Goal: Find specific page/section: Find specific page/section

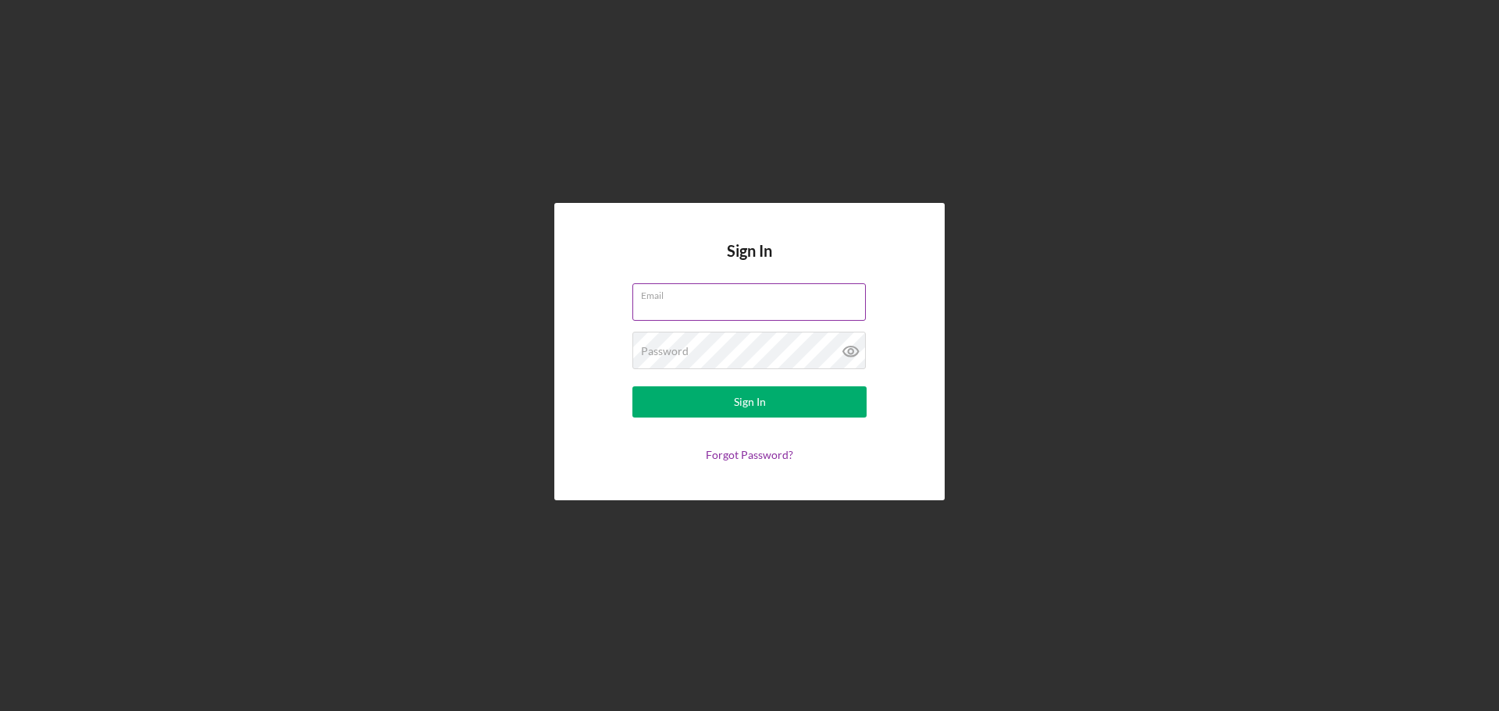
click at [670, 301] on input "Email" at bounding box center [748, 301] width 233 height 37
type input "sflanigan@justinepetersen.org"
click at [632, 387] on button "Sign In" at bounding box center [749, 402] width 234 height 31
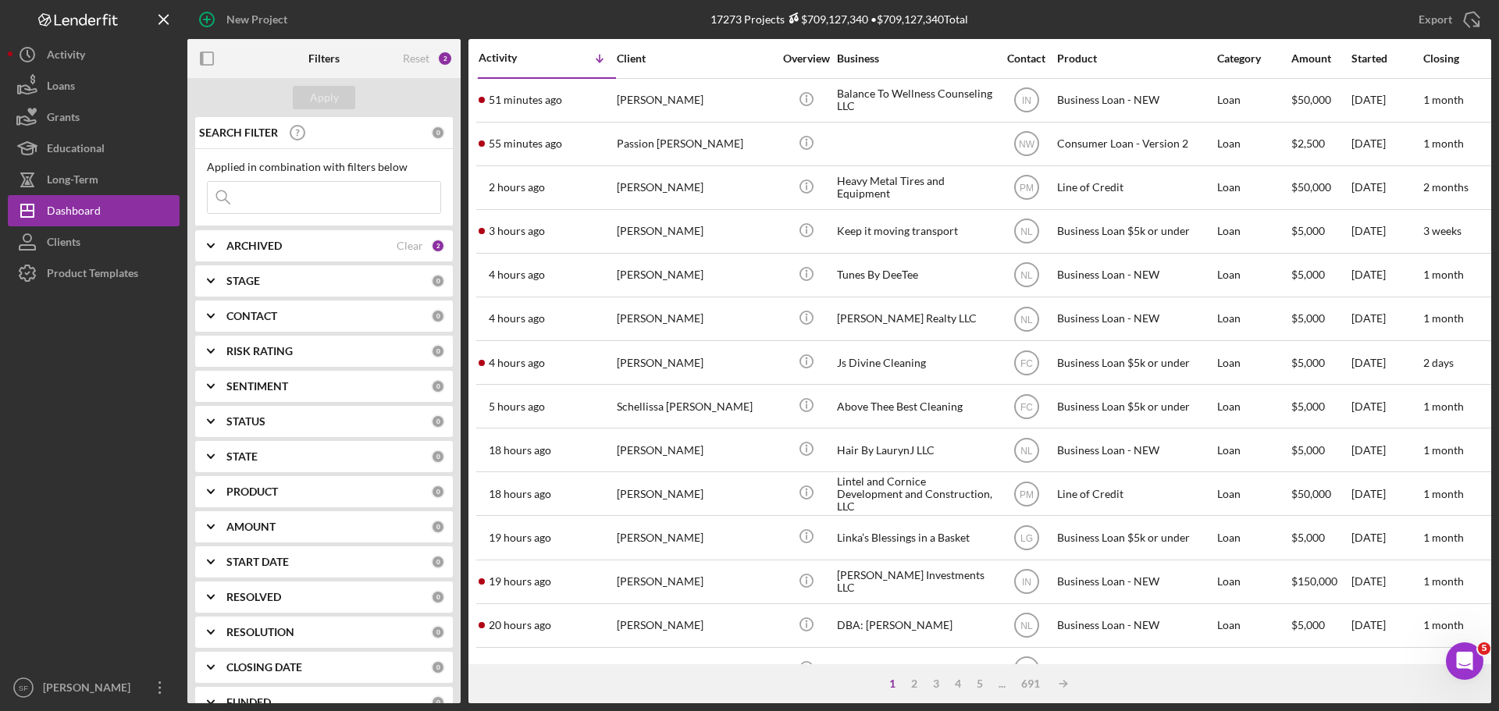
click at [262, 200] on input at bounding box center [324, 197] width 233 height 31
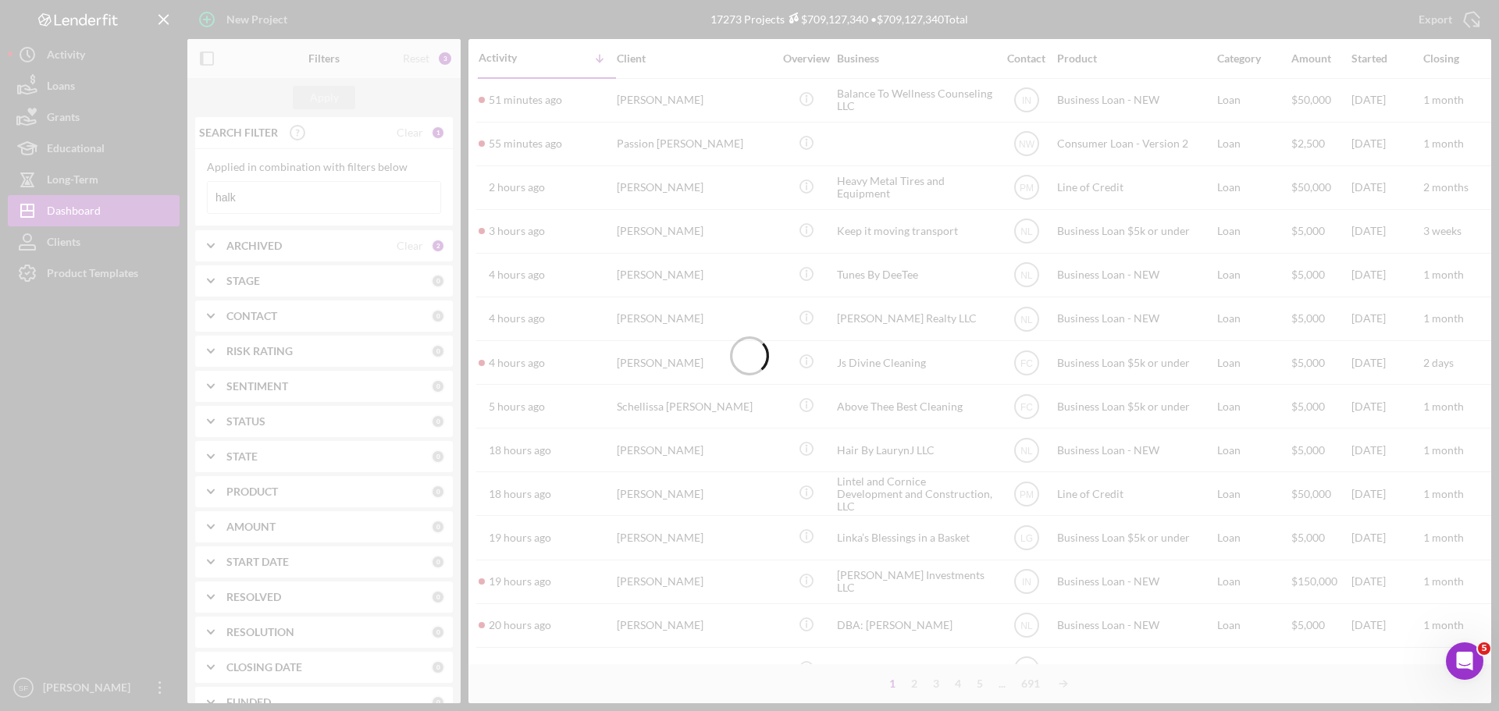
type input "halk"
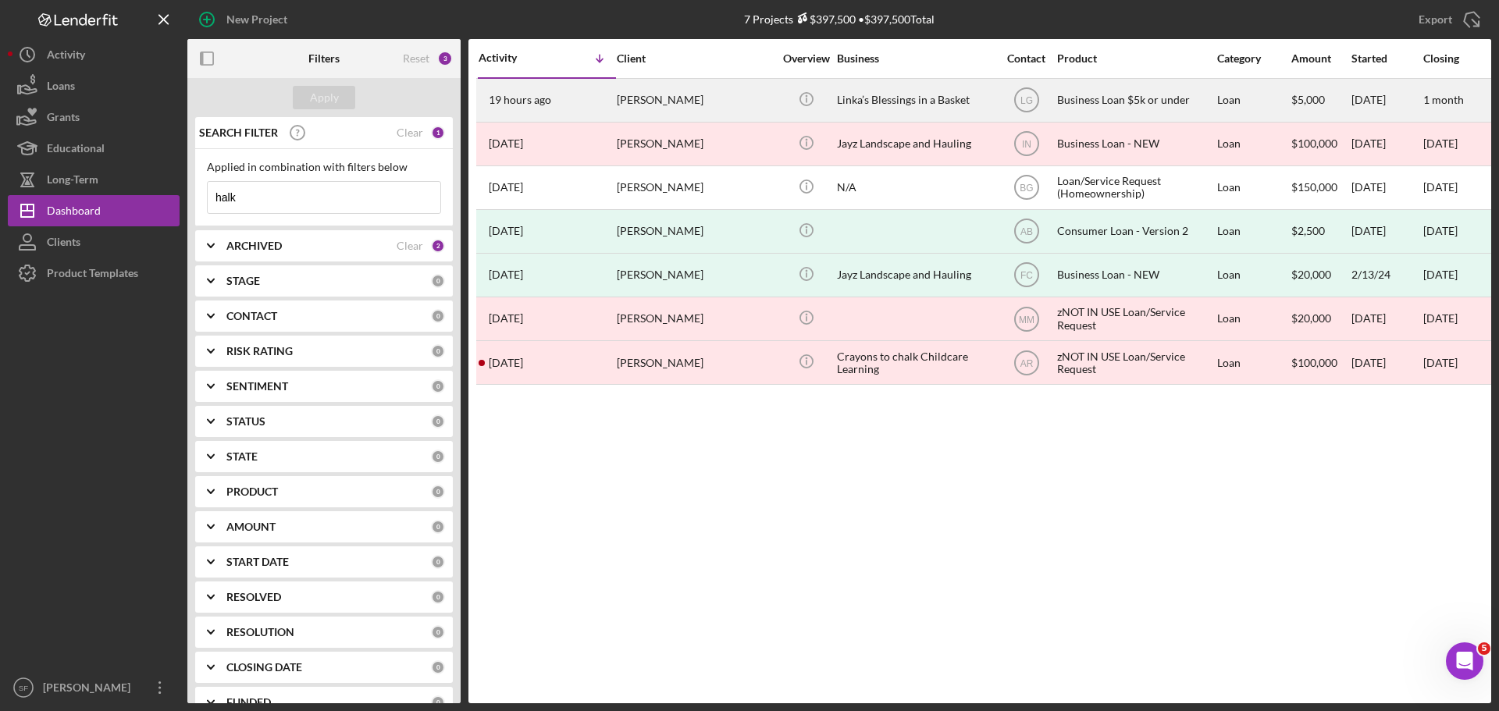
click at [569, 106] on div "19 hours ago SHERRI HALK" at bounding box center [547, 100] width 137 height 41
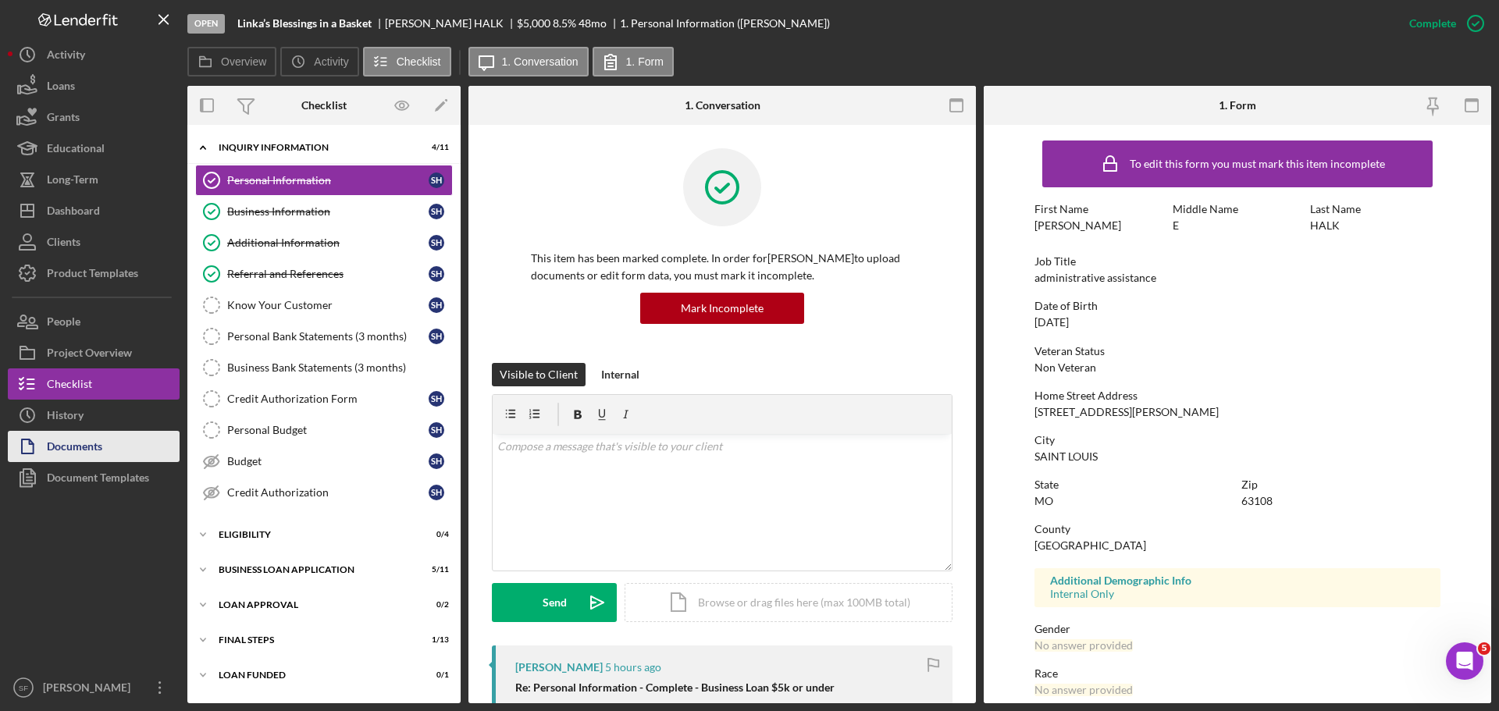
click at [79, 439] on div "Documents" at bounding box center [74, 448] width 55 height 35
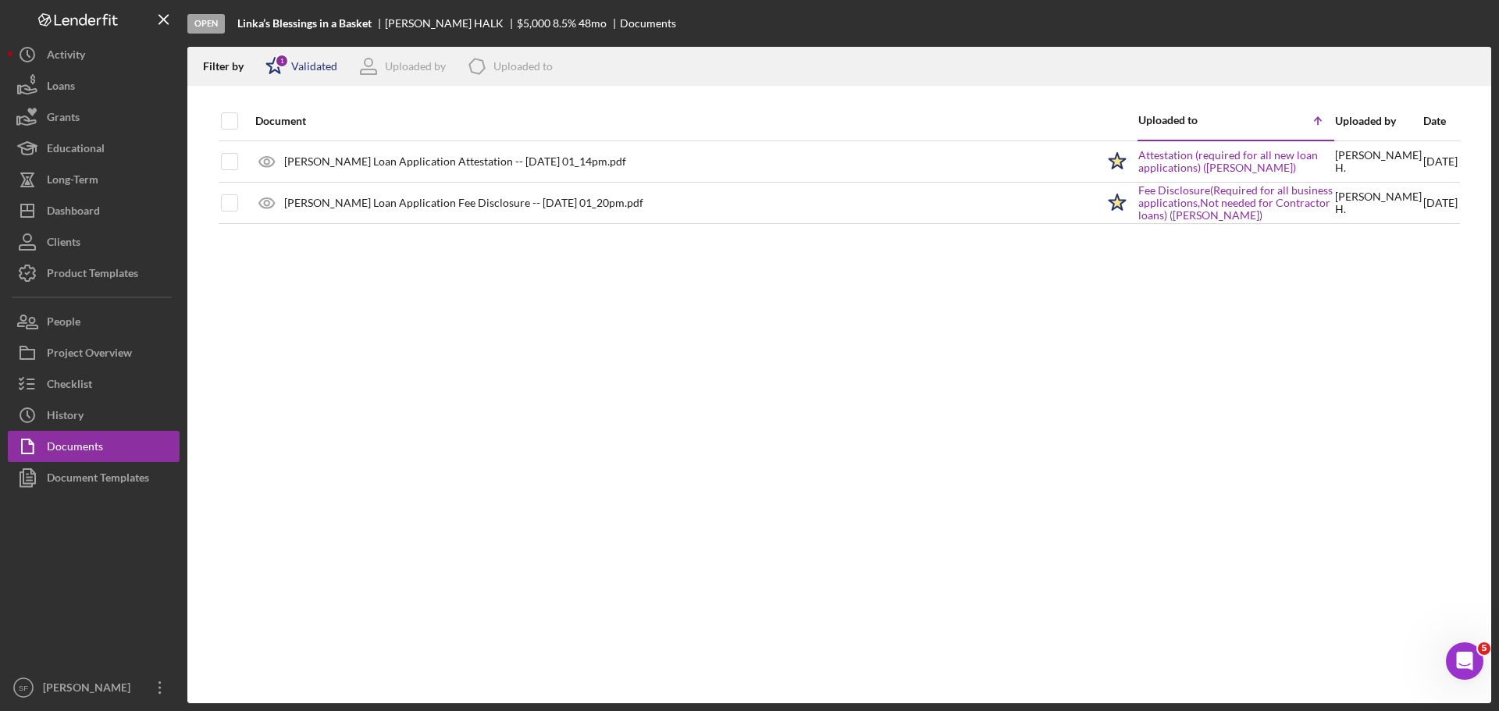
click at [273, 78] on icon "Icon/Star" at bounding box center [274, 66] width 39 height 39
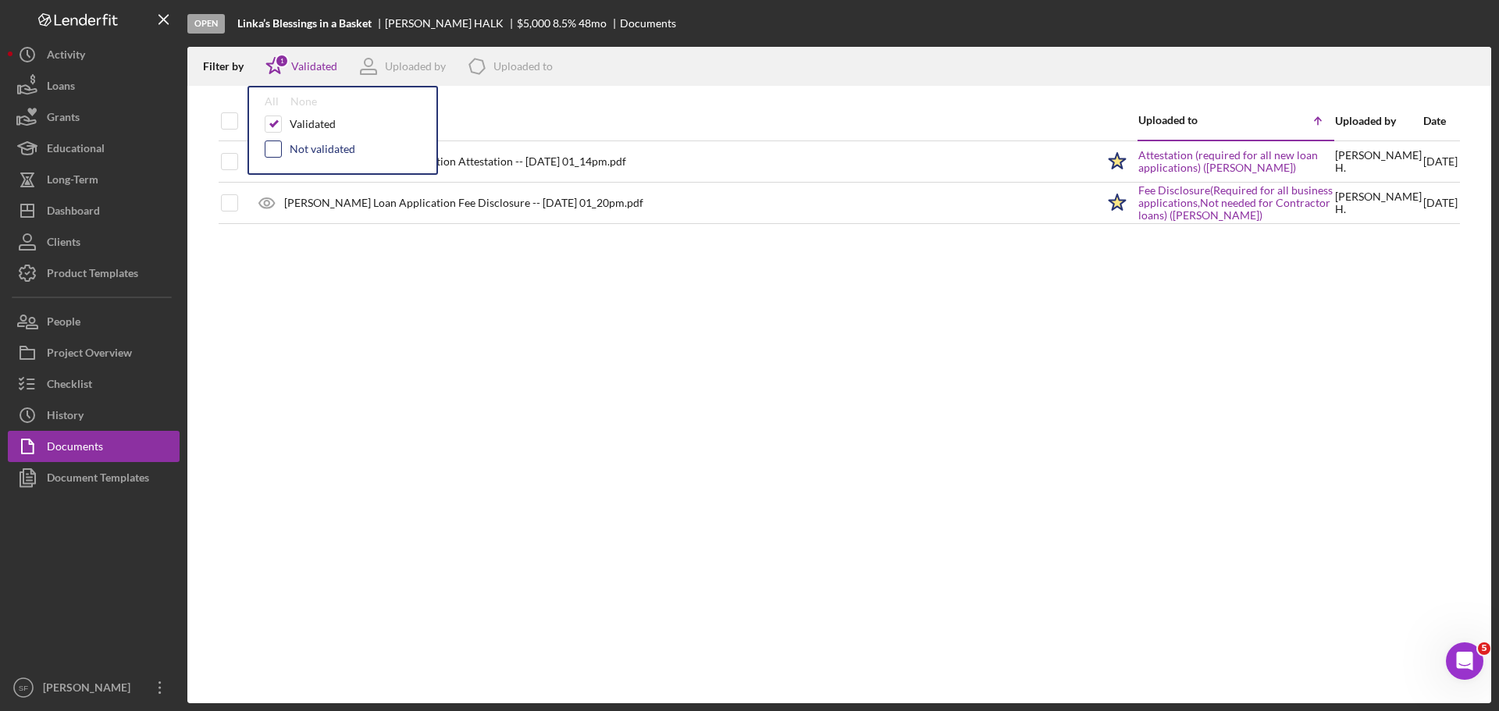
click at [273, 145] on input "checkbox" at bounding box center [273, 149] width 16 height 16
checkbox input "true"
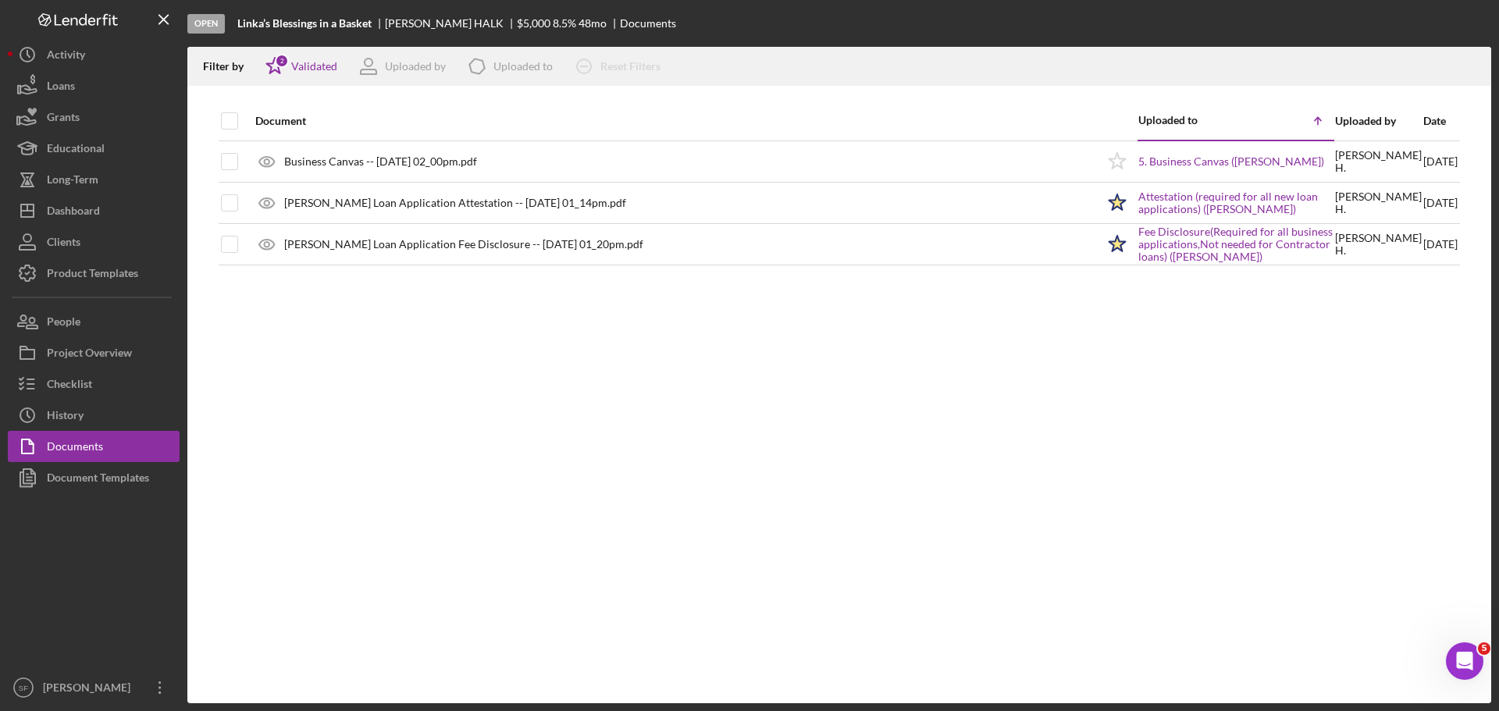
click at [775, 46] on div "Open Linka’s Blessings in a Basket SHERRI HALK $5,000 $5,000 8.5 % 48 mo Docume…" at bounding box center [839, 23] width 1304 height 47
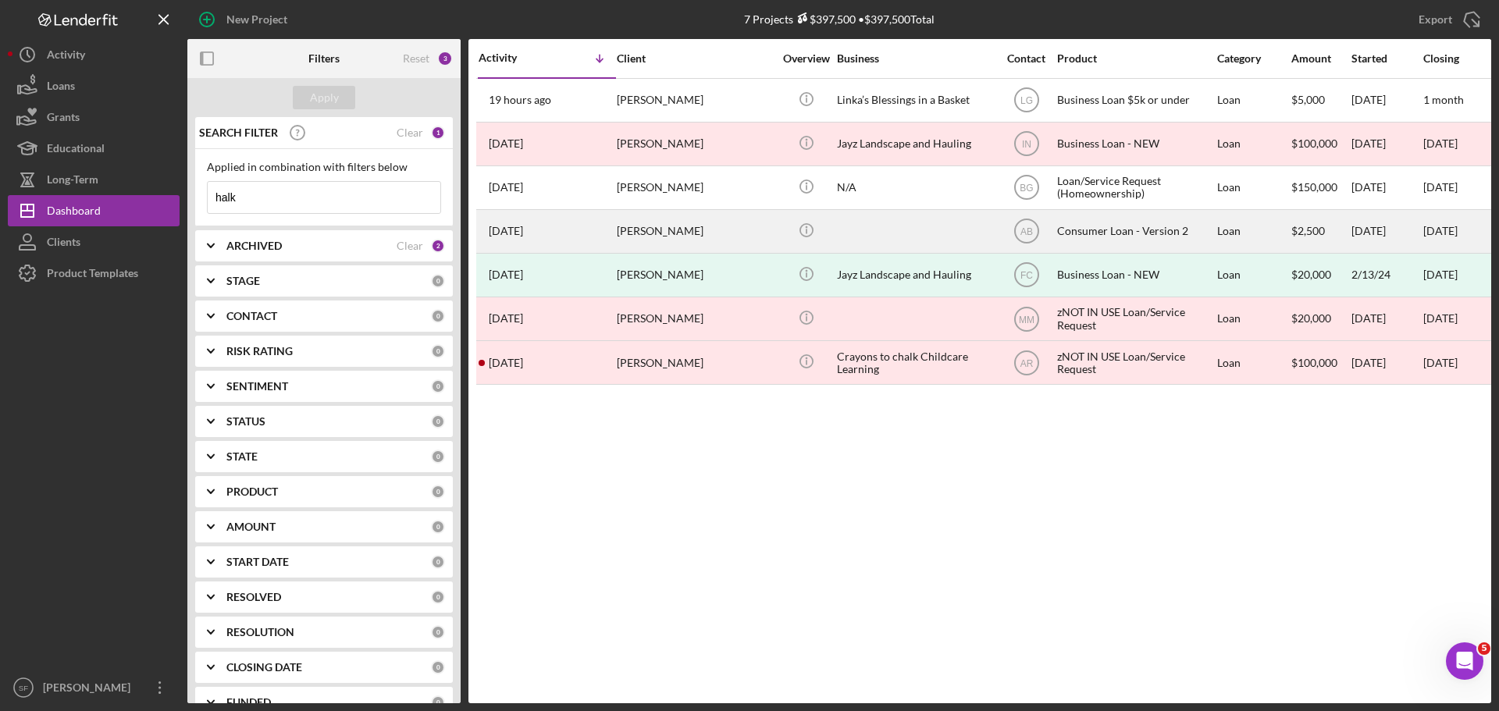
click at [547, 228] on div "1 year ago SHERRI HALK" at bounding box center [547, 231] width 137 height 41
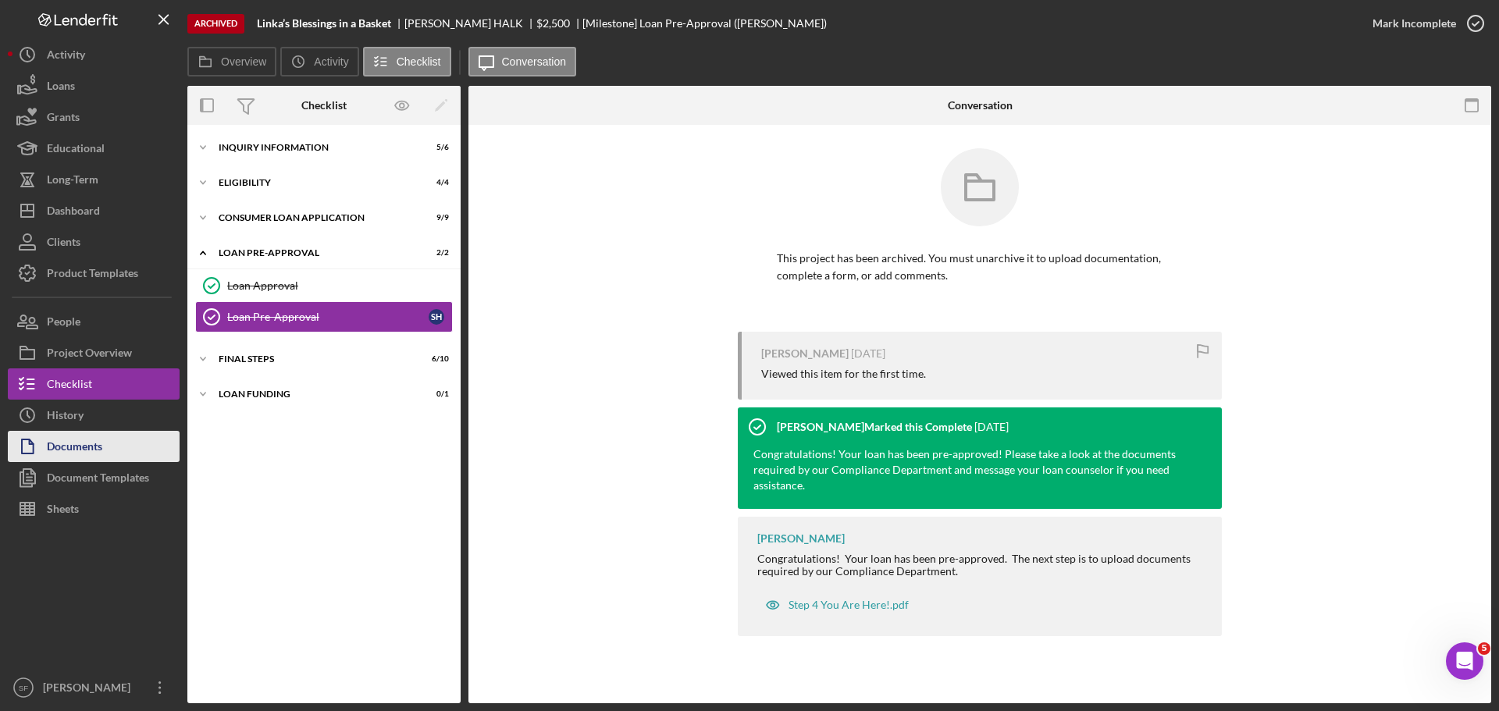
click at [89, 450] on div "Documents" at bounding box center [74, 448] width 55 height 35
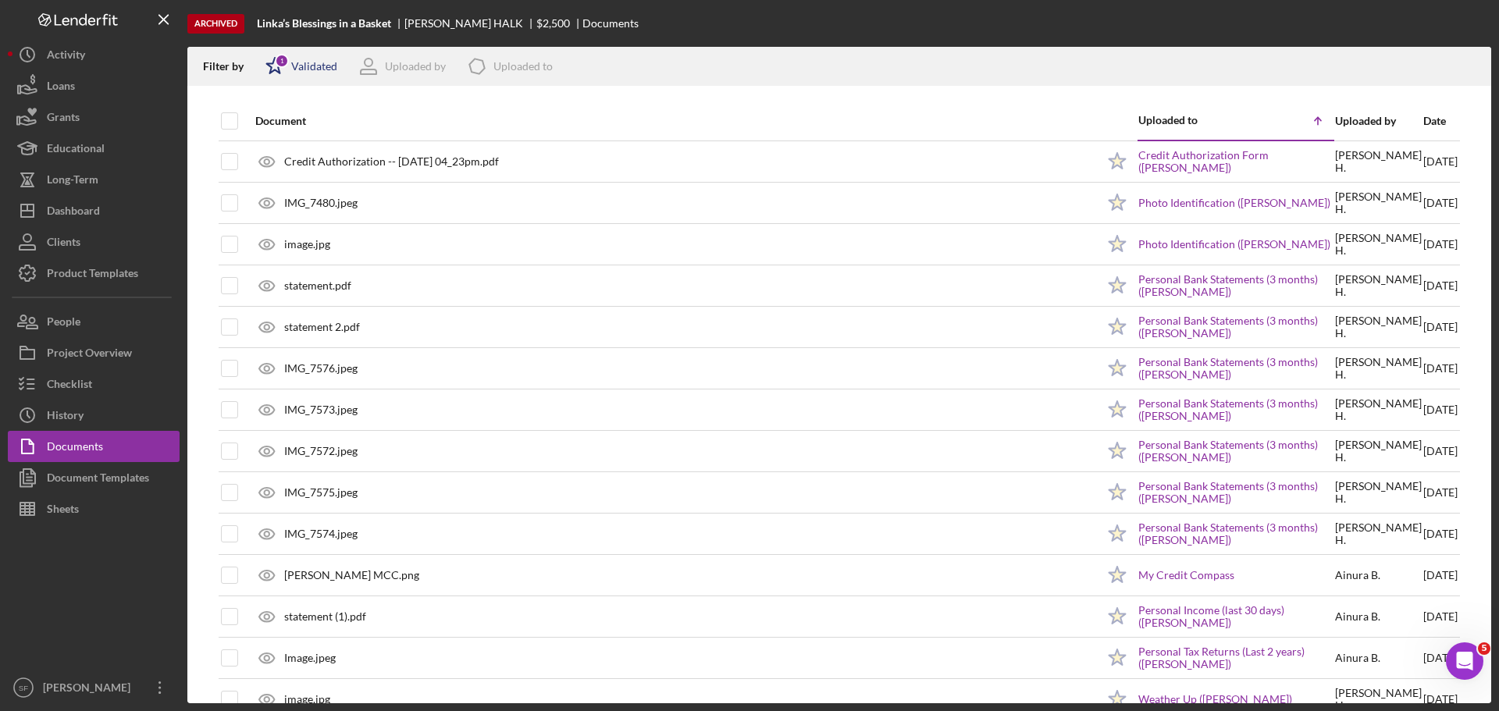
click at [272, 71] on polygon at bounding box center [275, 66] width 16 height 16
click at [273, 148] on input "checkbox" at bounding box center [273, 149] width 16 height 16
checkbox input "true"
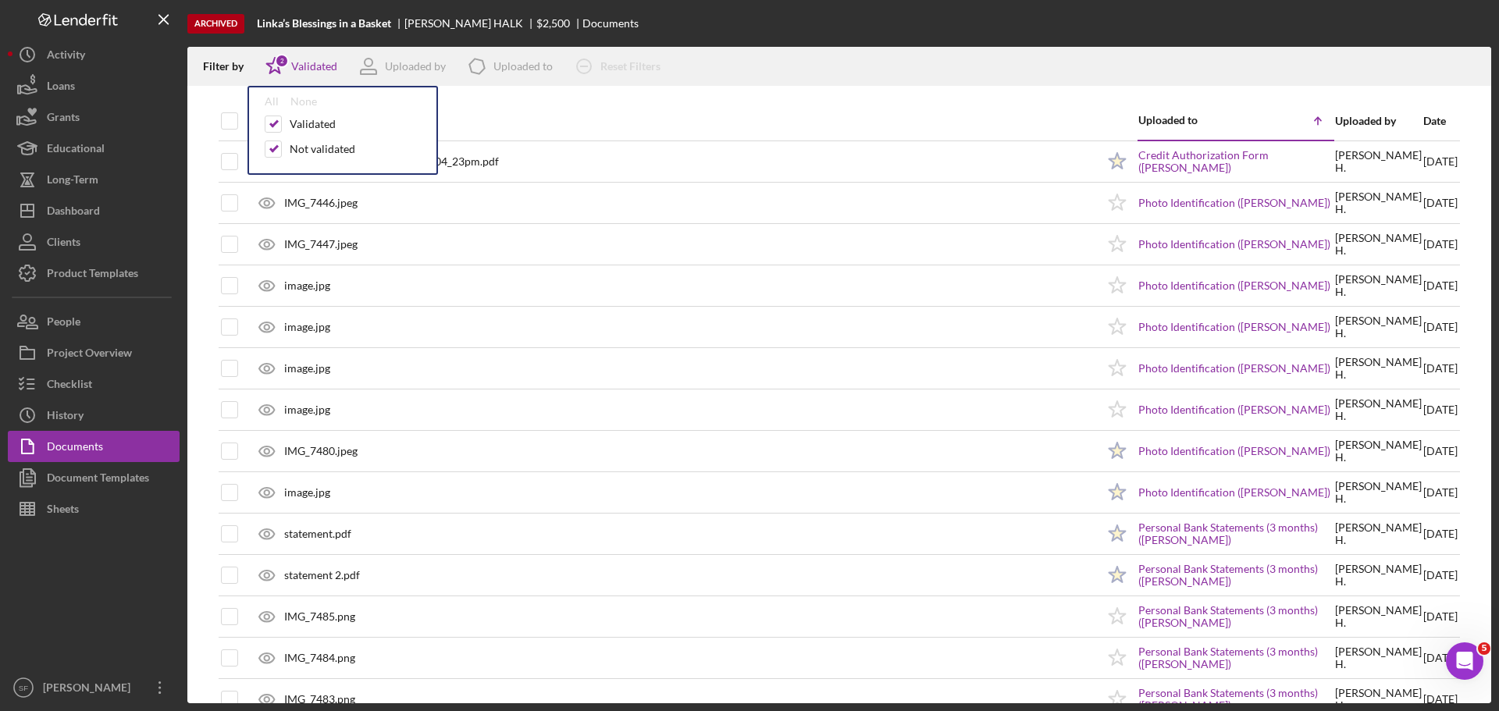
click at [810, 24] on div "Archived Linka’s Blessings in a Basket SHERRI HALK $2,500 Documents" at bounding box center [839, 23] width 1304 height 47
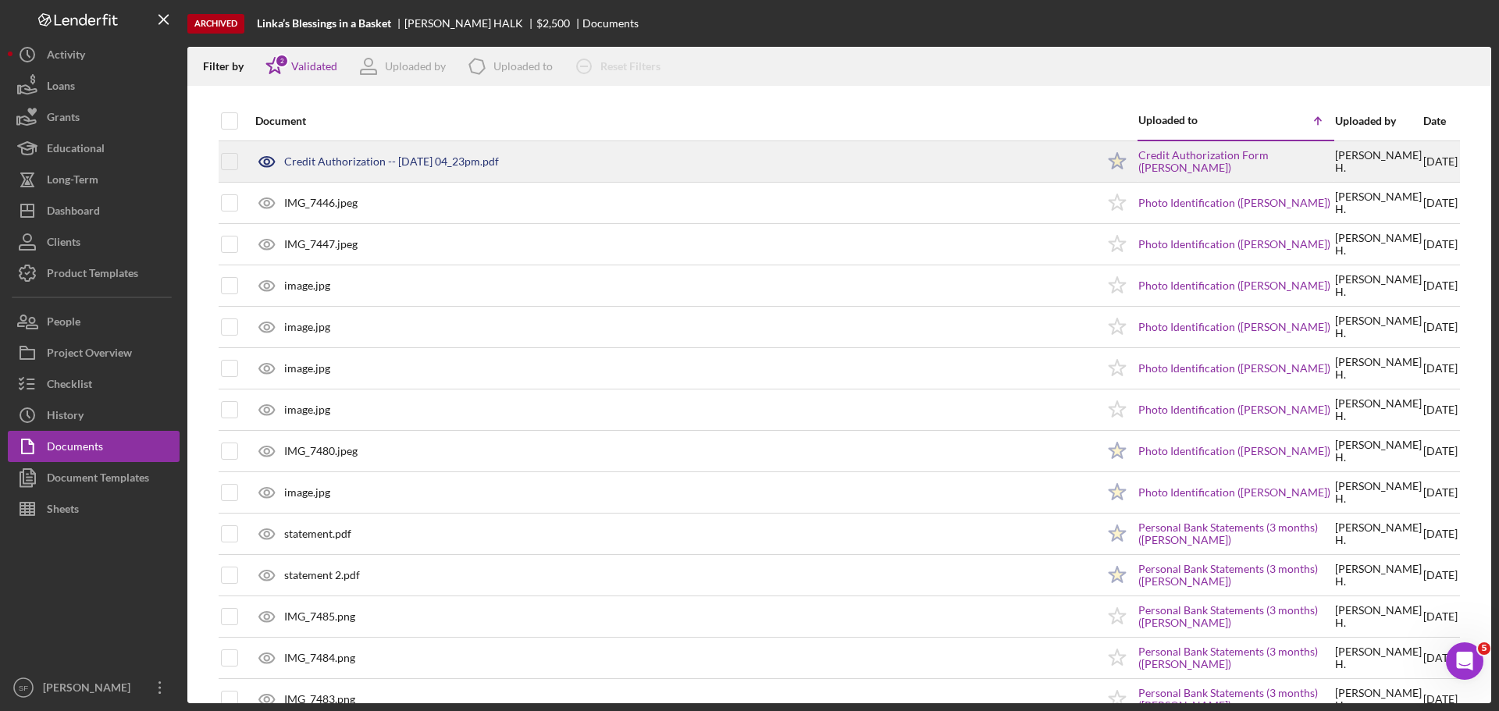
click at [418, 157] on div "Credit Authorization -- 2024-05-17 04_23pm.pdf" at bounding box center [391, 161] width 215 height 12
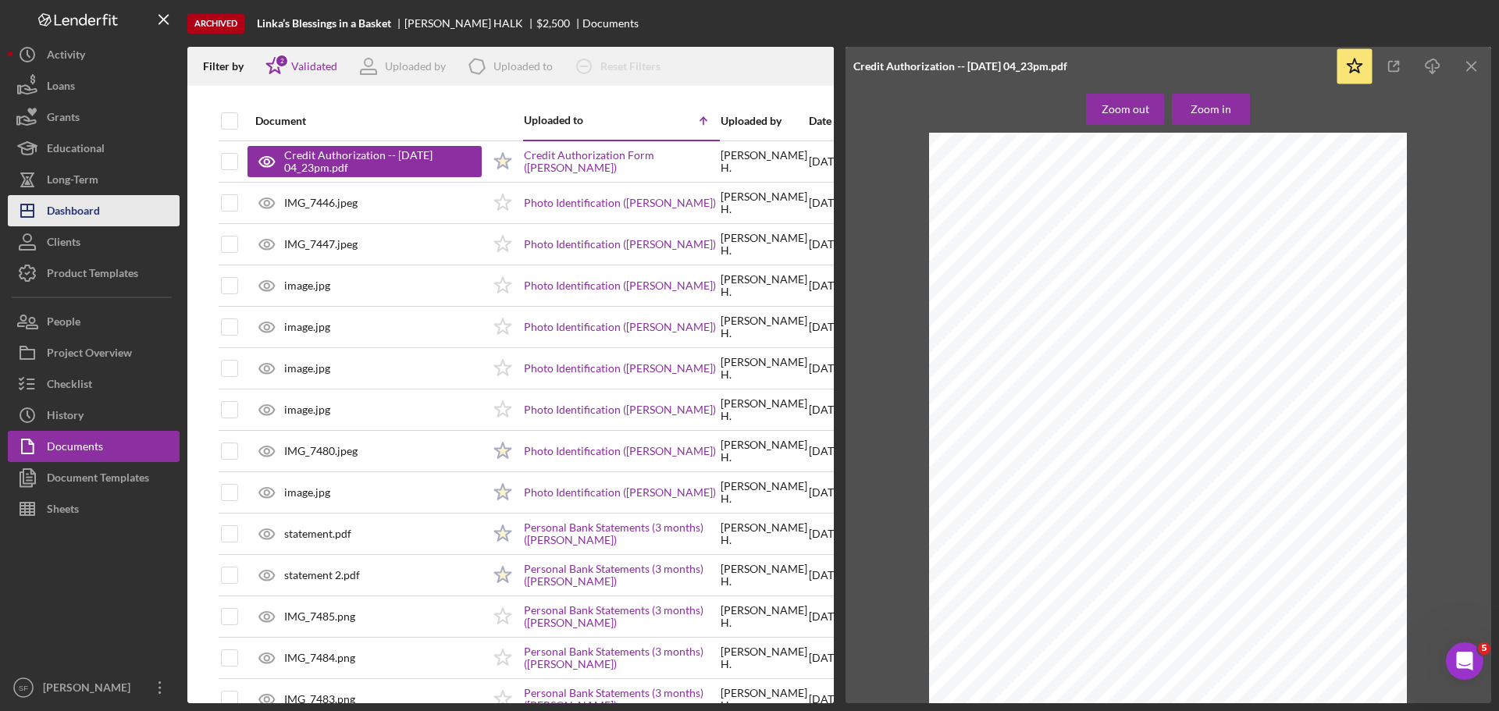
drag, startPoint x: 69, startPoint y: 215, endPoint x: 70, endPoint y: 206, distance: 8.7
click at [69, 215] on div "Dashboard" at bounding box center [73, 212] width 53 height 35
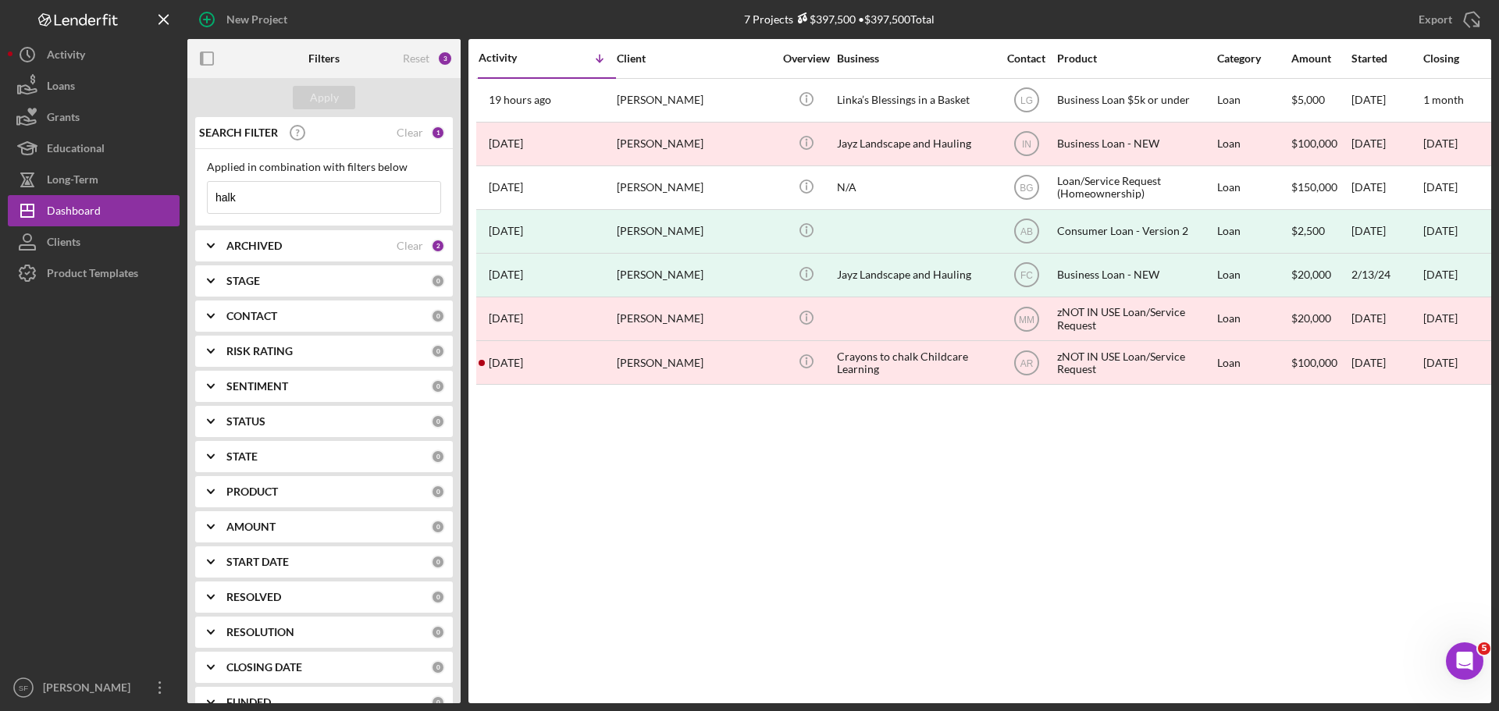
drag, startPoint x: 241, startPoint y: 204, endPoint x: 203, endPoint y: 197, distance: 38.9
click at [203, 197] on div "Applied in combination with filters below halk Icon/Menu Close" at bounding box center [324, 187] width 258 height 77
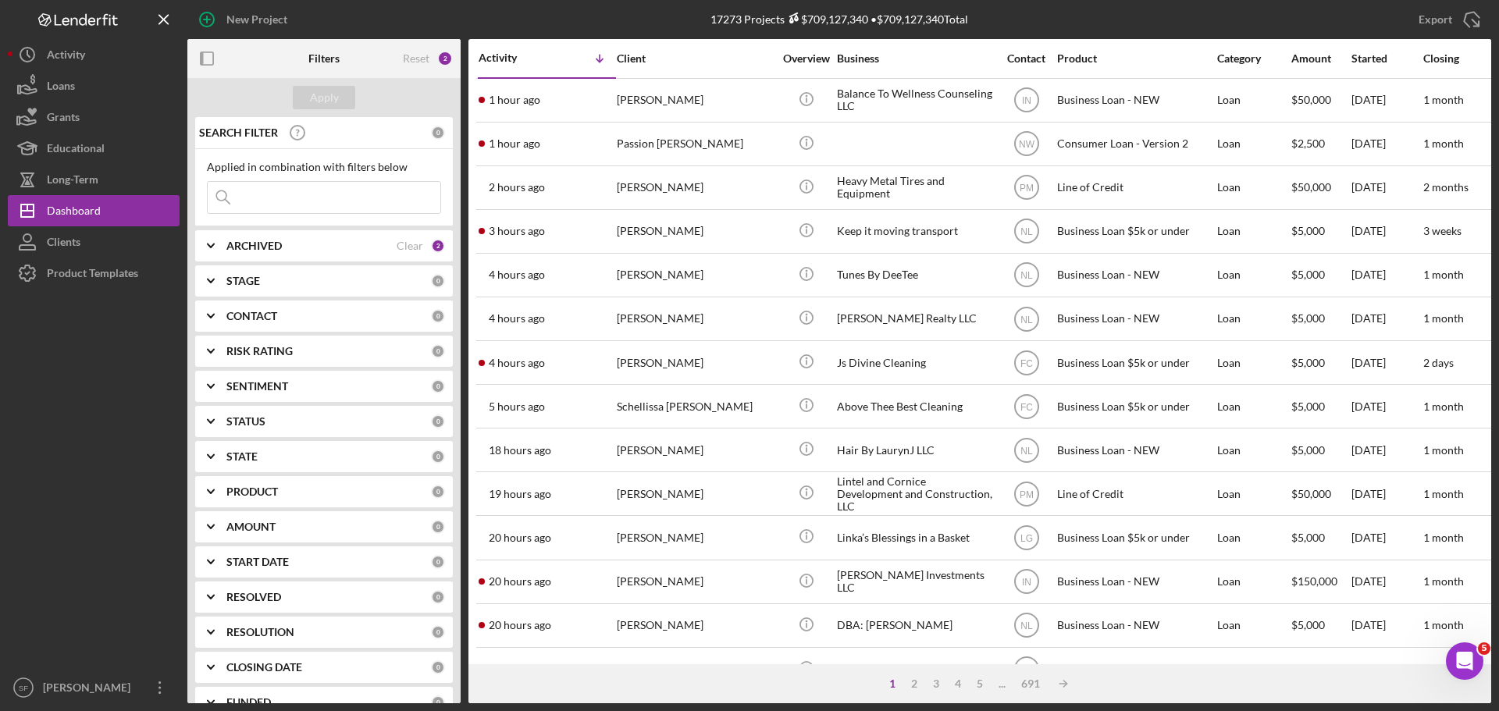
click at [266, 201] on input at bounding box center [324, 197] width 233 height 31
click at [259, 195] on input at bounding box center [324, 197] width 233 height 31
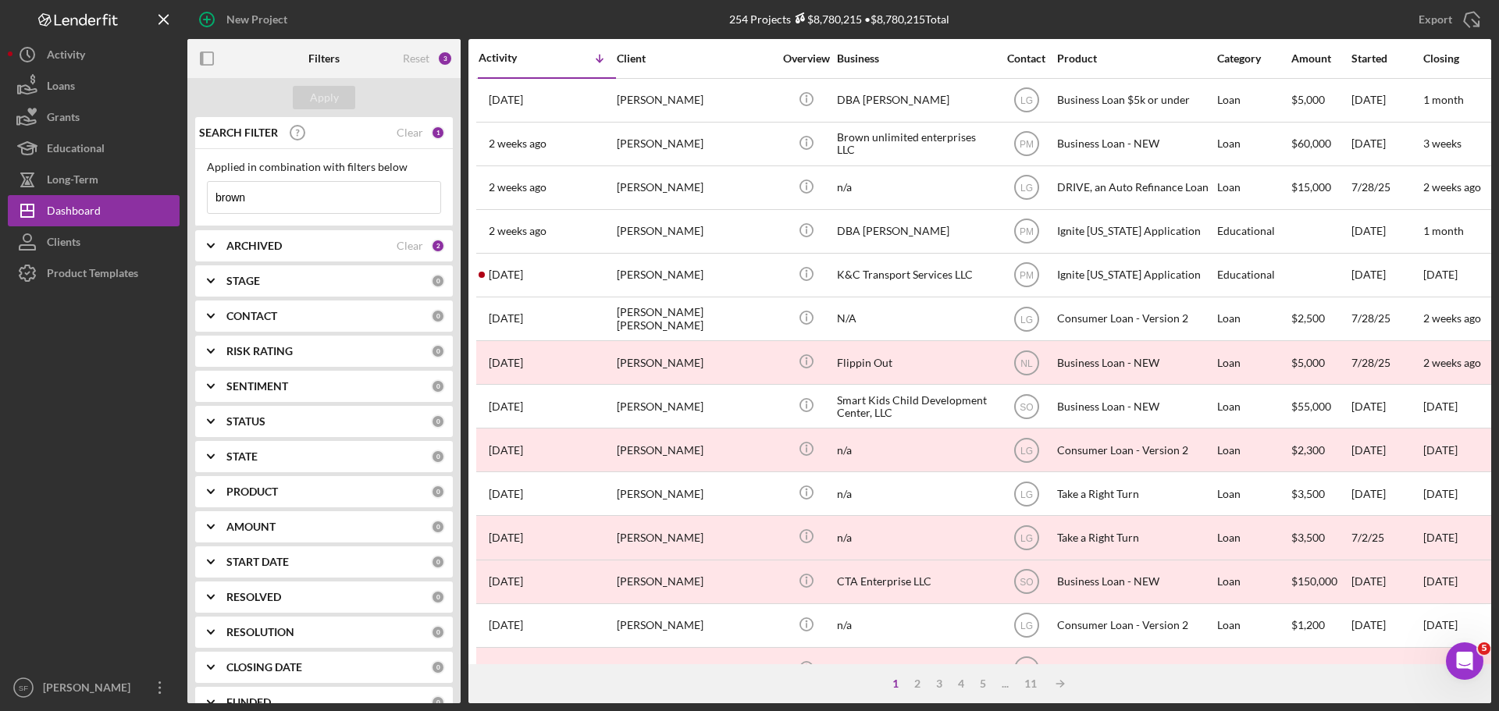
drag, startPoint x: 297, startPoint y: 194, endPoint x: 192, endPoint y: 202, distance: 104.9
click at [192, 202] on div "SEARCH FILTER Clear 1 Applied in combination with filters below brown Icon/Menu…" at bounding box center [323, 410] width 273 height 586
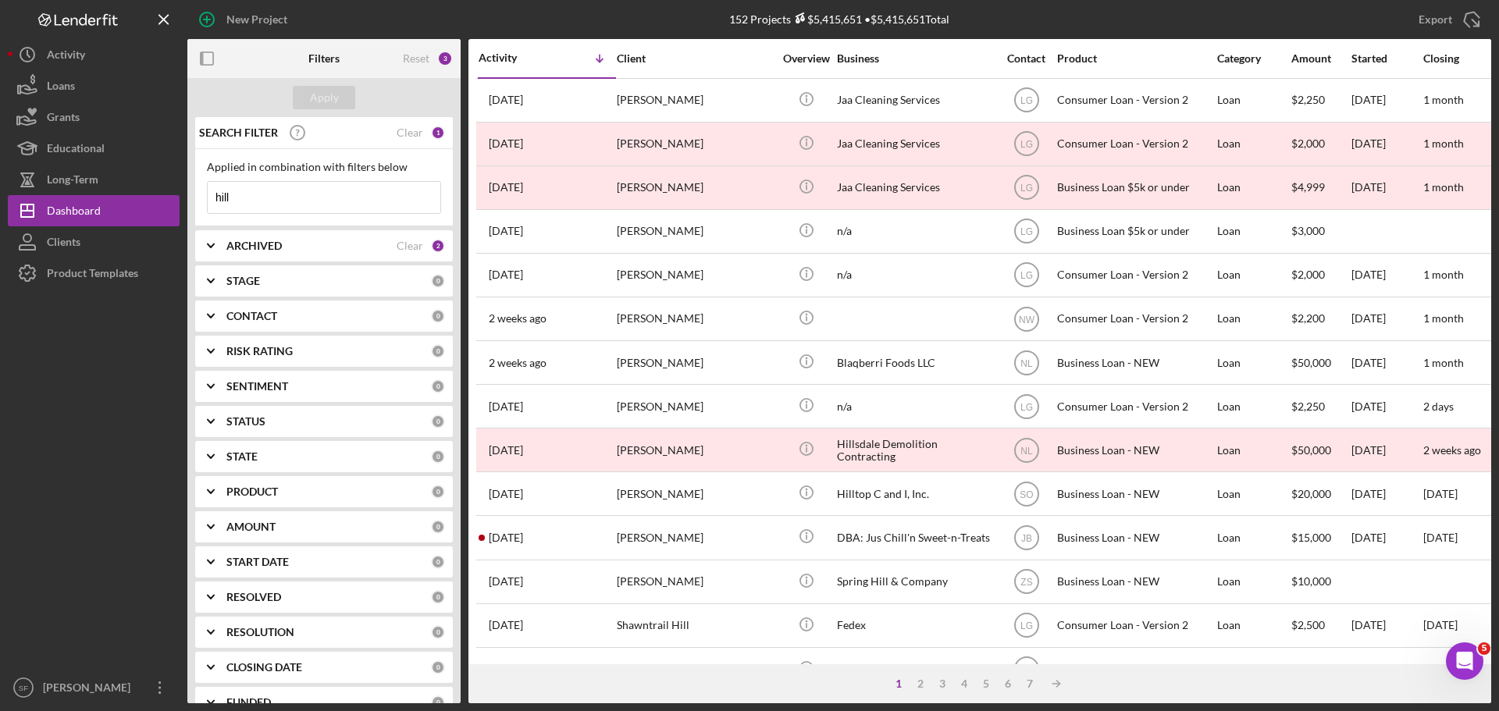
drag, startPoint x: 245, startPoint y: 204, endPoint x: 204, endPoint y: 206, distance: 41.5
click at [204, 206] on div "Applied in combination with filters below hill Icon/Menu Close" at bounding box center [324, 187] width 258 height 77
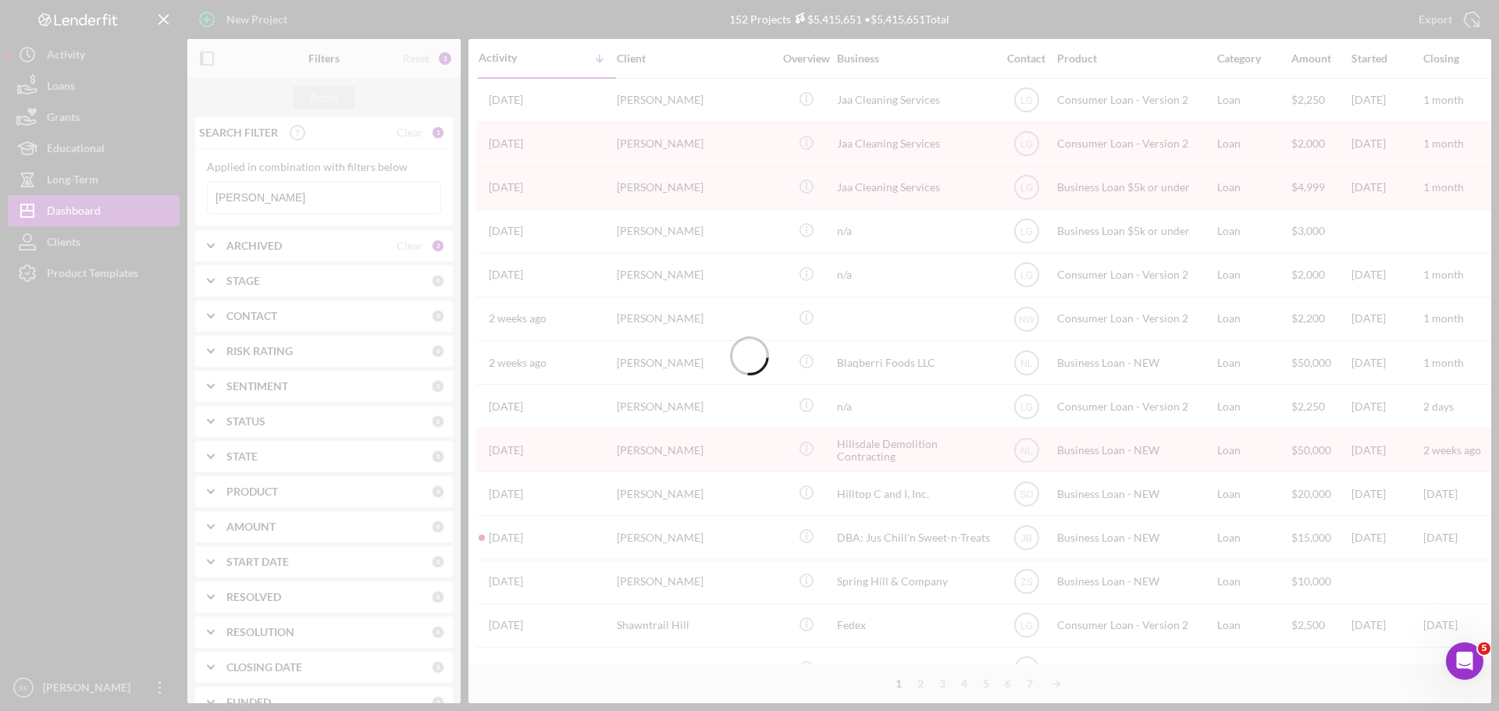
type input "[PERSON_NAME]"
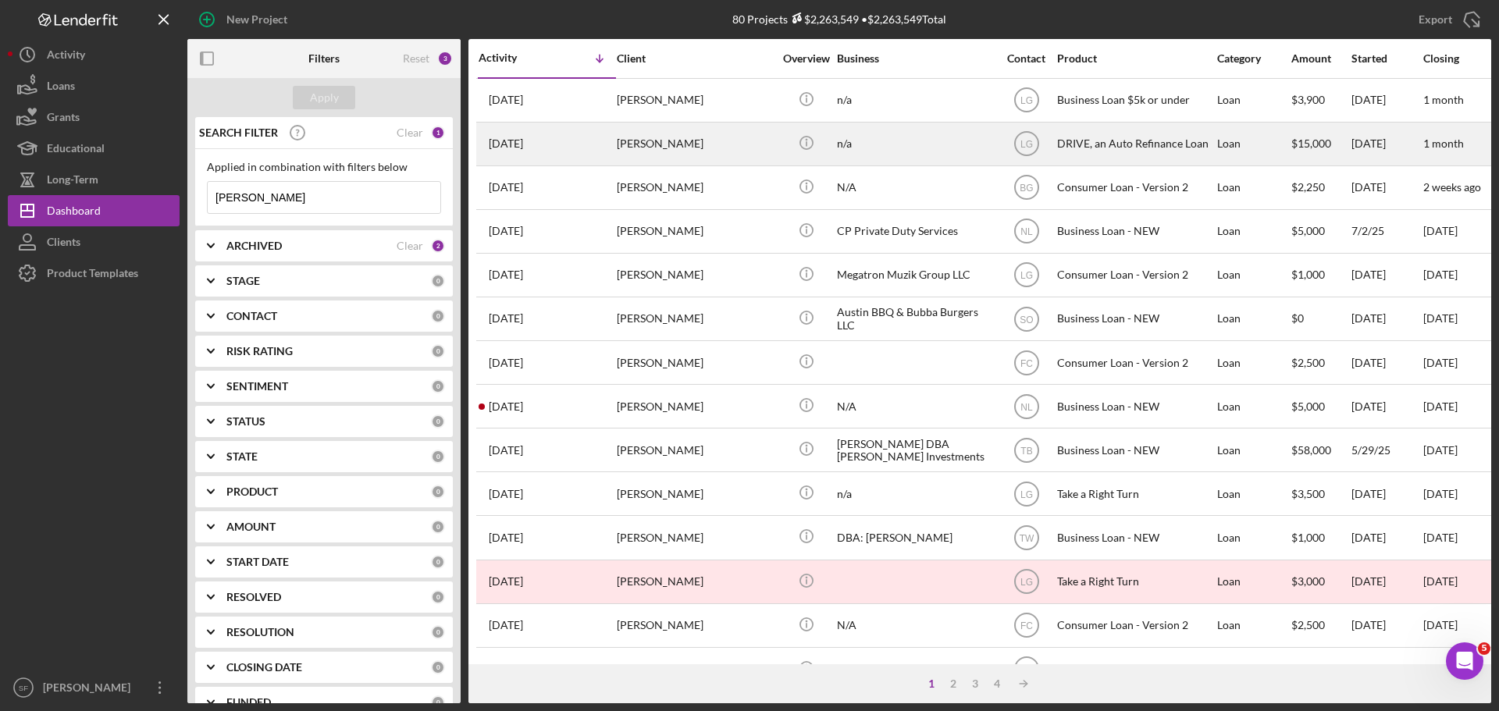
click at [485, 143] on div "[DATE] [PERSON_NAME]" at bounding box center [501, 143] width 45 height 12
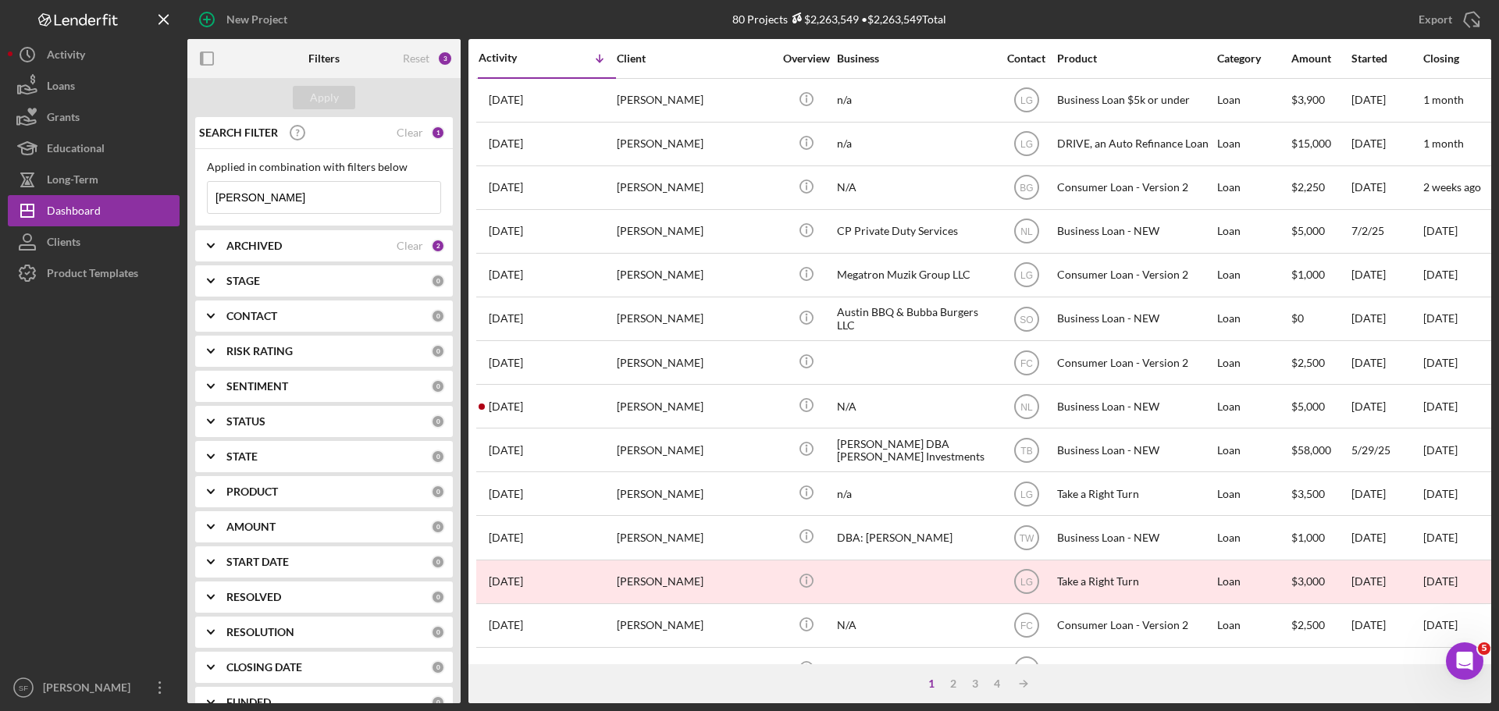
drag, startPoint x: 248, startPoint y: 198, endPoint x: 198, endPoint y: 201, distance: 50.9
click at [198, 201] on div "Applied in combination with filters below [PERSON_NAME] Icon/Menu Close" at bounding box center [324, 187] width 258 height 77
